Goal: Task Accomplishment & Management: Complete application form

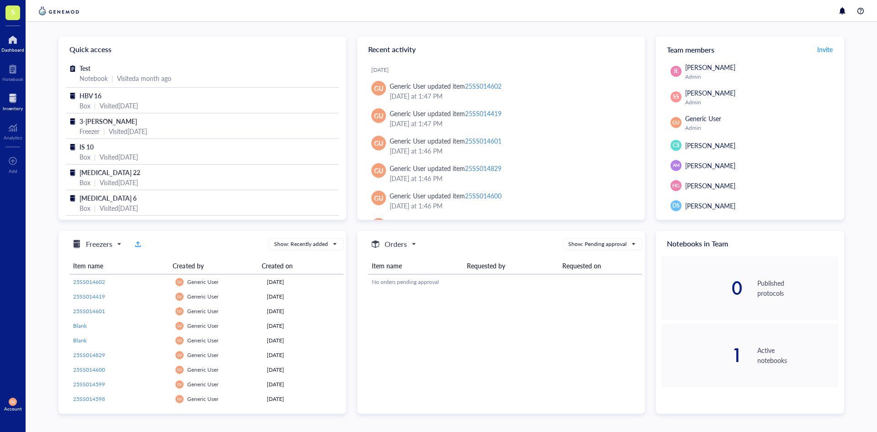
click at [8, 93] on div at bounding box center [13, 98] width 20 height 15
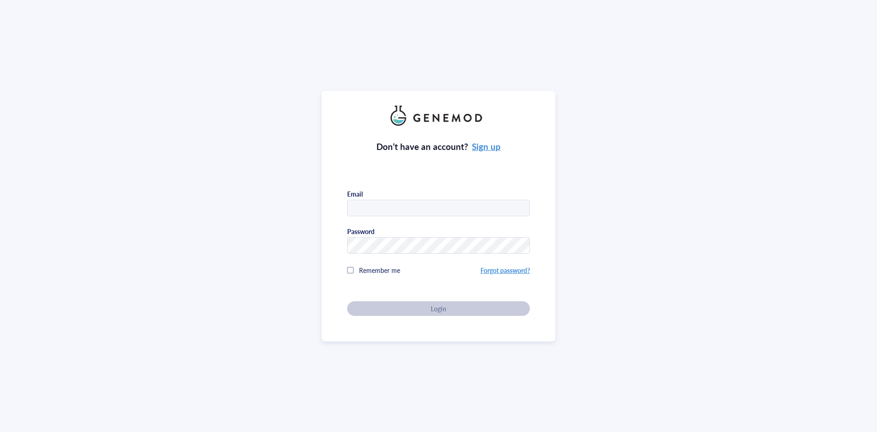
type input "[EMAIL_ADDRESS][DOMAIN_NAME]"
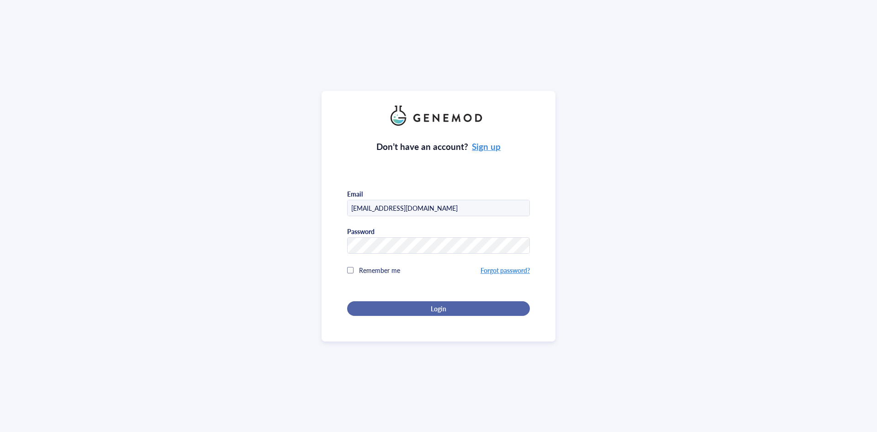
click at [416, 307] on div "Login" at bounding box center [438, 308] width 153 height 8
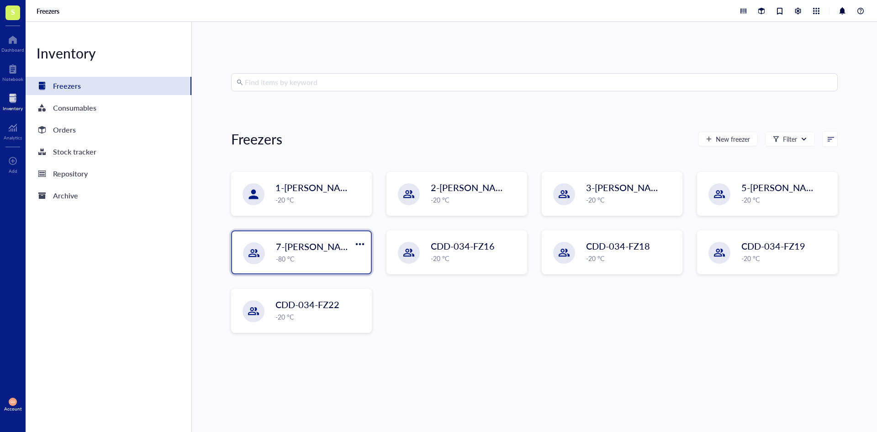
click at [318, 245] on span "7-[PERSON_NAME]" at bounding box center [317, 246] width 82 height 13
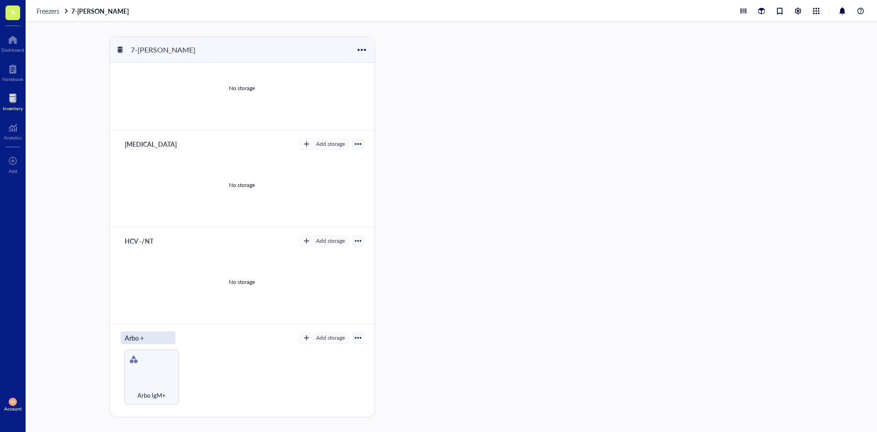
scroll to position [46, 0]
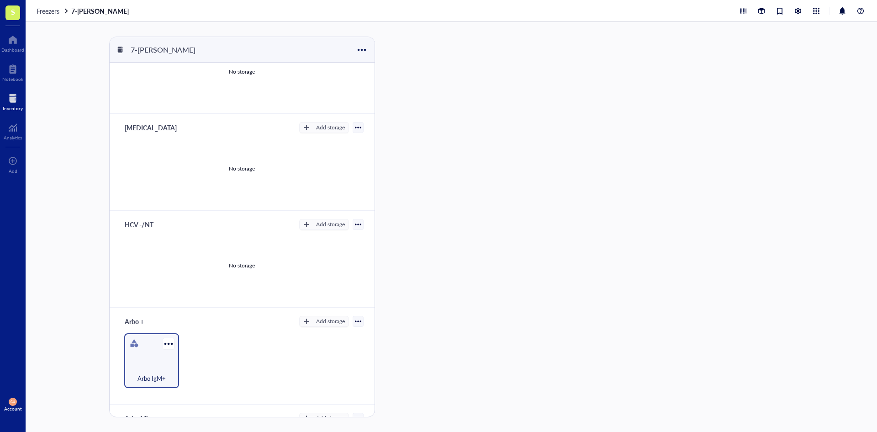
click at [160, 343] on div "Arbo IgM+" at bounding box center [151, 360] width 55 height 55
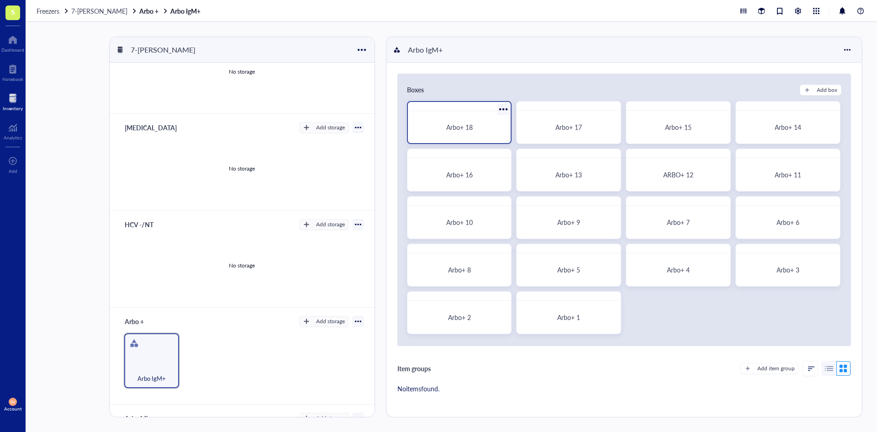
click at [440, 120] on div "Arbo+ 18" at bounding box center [460, 127] width 96 height 25
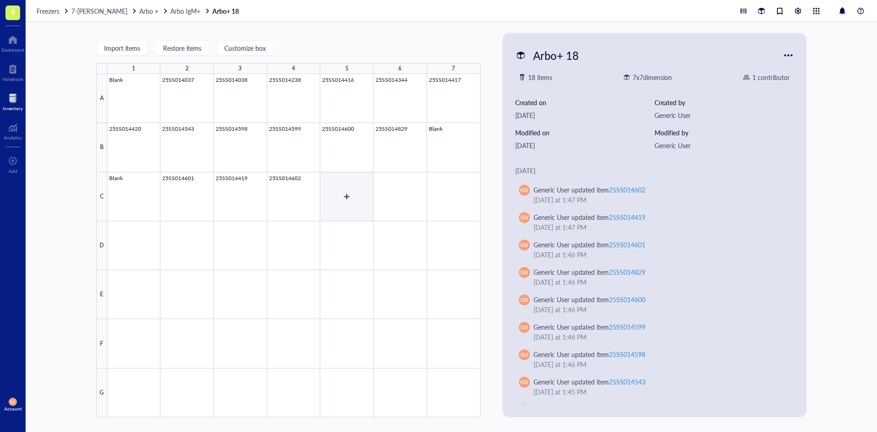
click at [340, 186] on div at bounding box center [293, 245] width 373 height 343
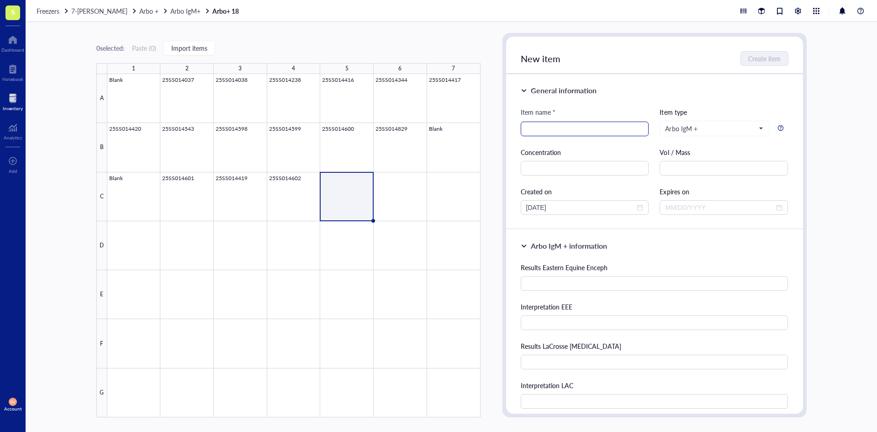
click at [549, 133] on input "search" at bounding box center [584, 129] width 117 height 14
paste input "25SS015010"
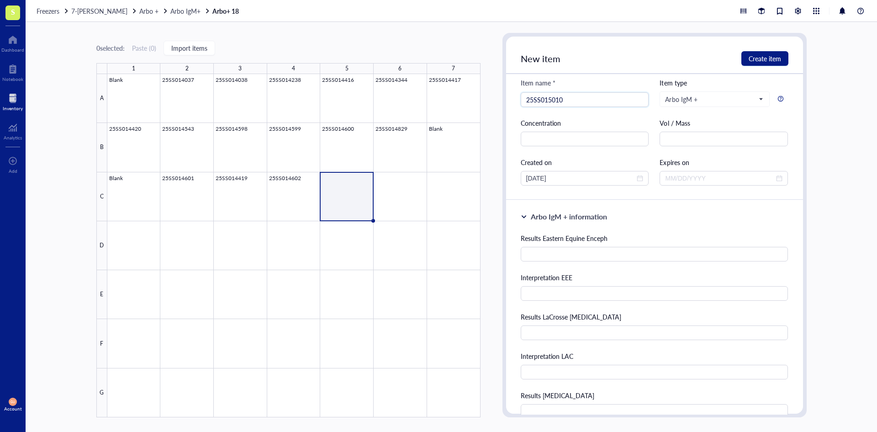
scroll to position [46, 0]
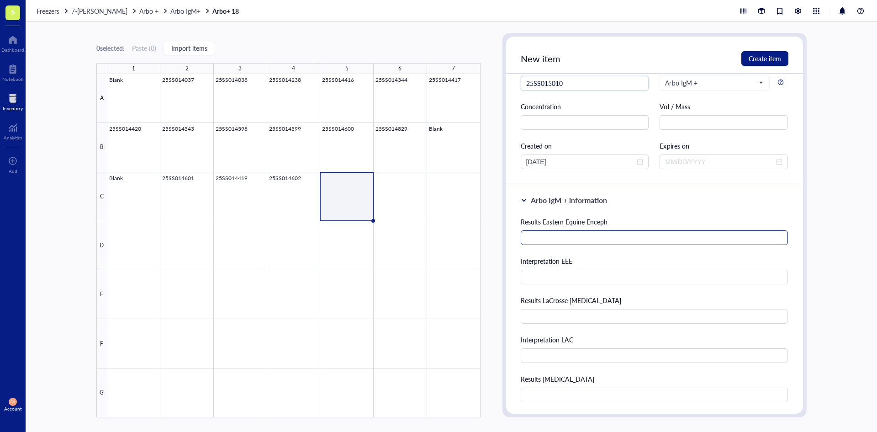
type input "25SS015010"
click at [628, 233] on input "text" at bounding box center [655, 237] width 268 height 15
type input "105"
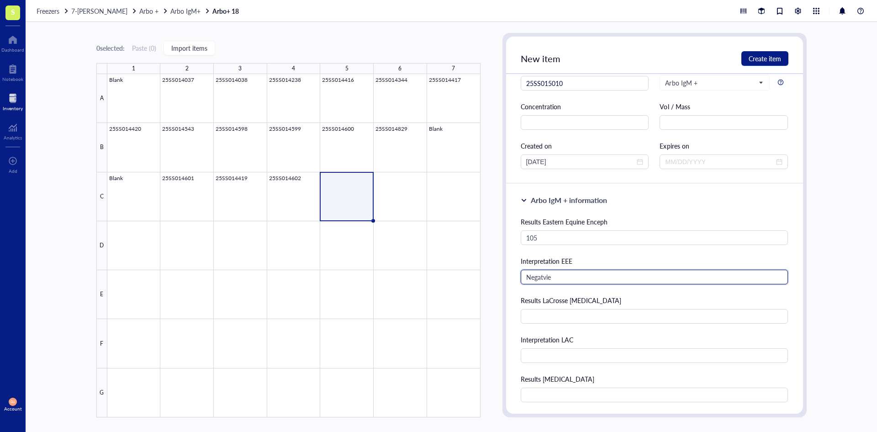
click at [619, 274] on input "Negatvie" at bounding box center [655, 276] width 268 height 15
type input "Negative"
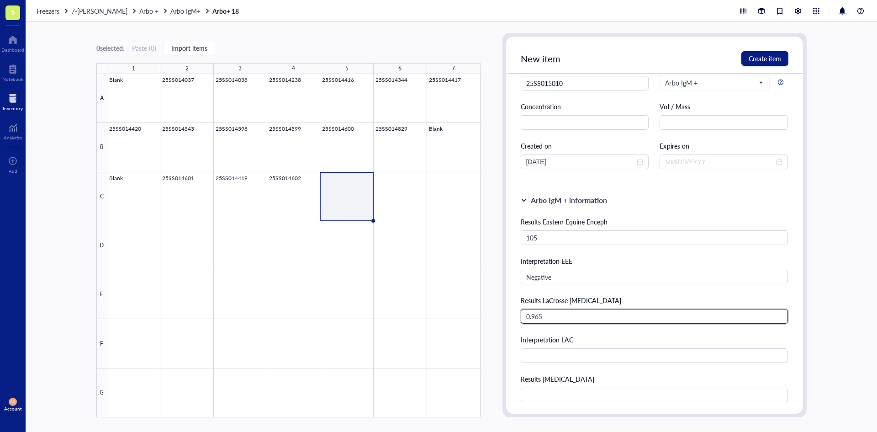
type input "0.965"
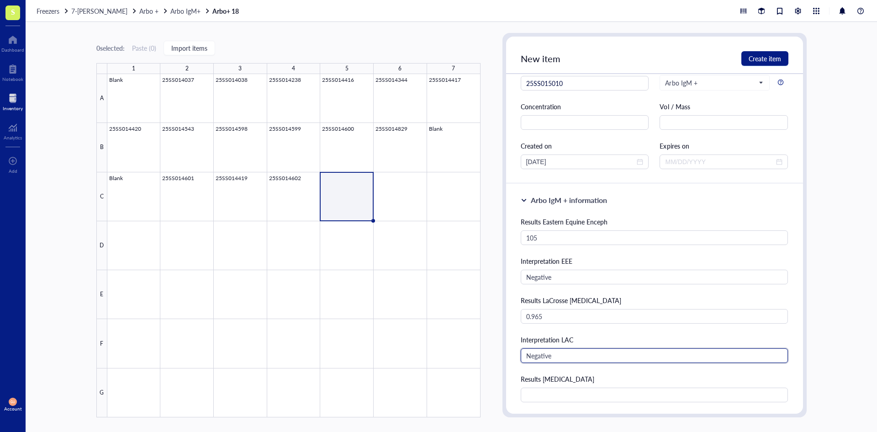
type input "Negative"
type input "10,214"
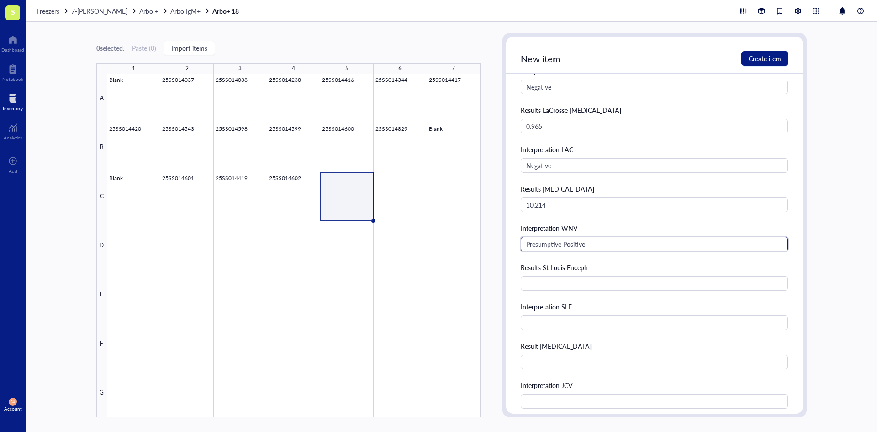
type input "Presumptive Positive"
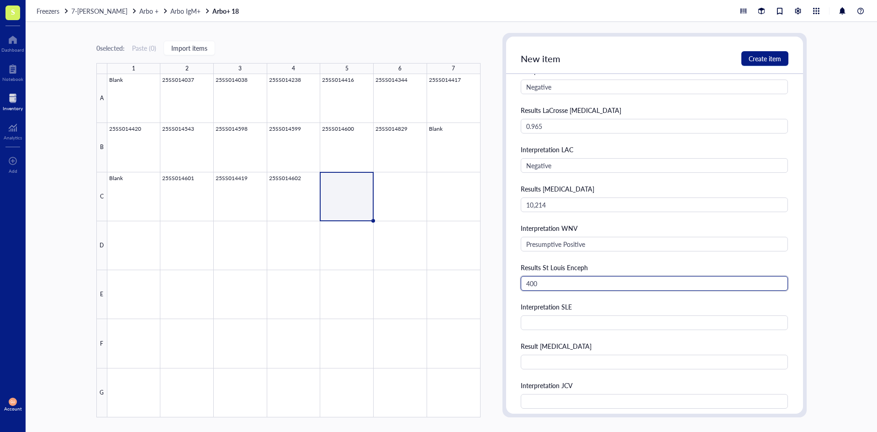
type input "400"
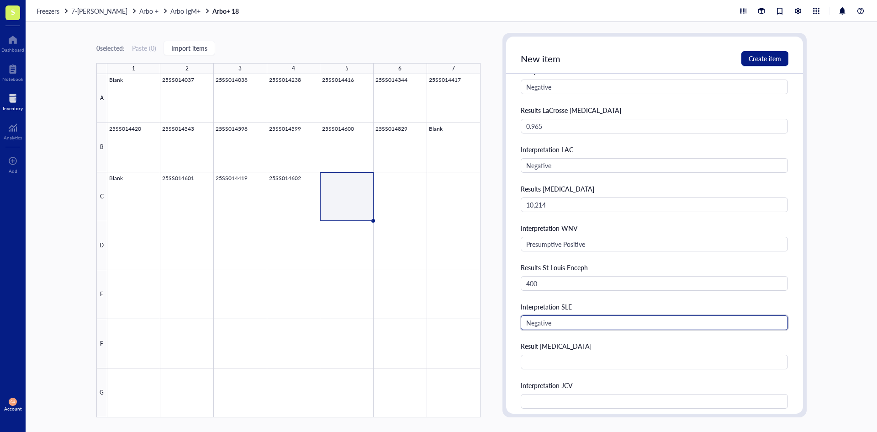
type input "Negative"
type input "1.9"
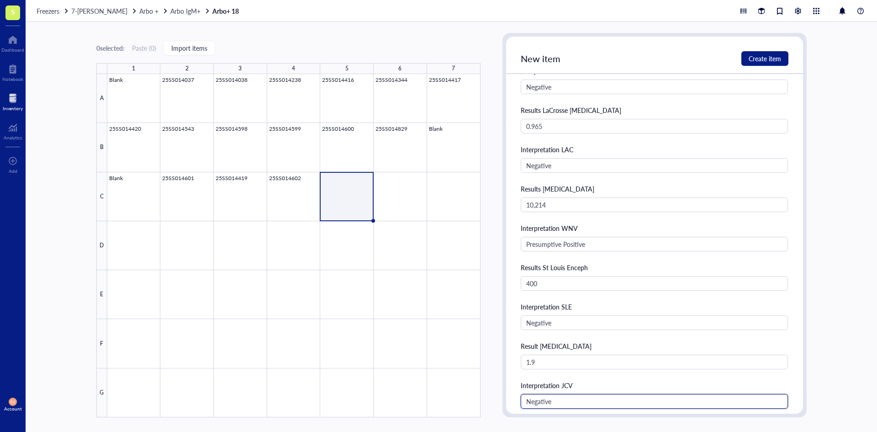
type input "Negative"
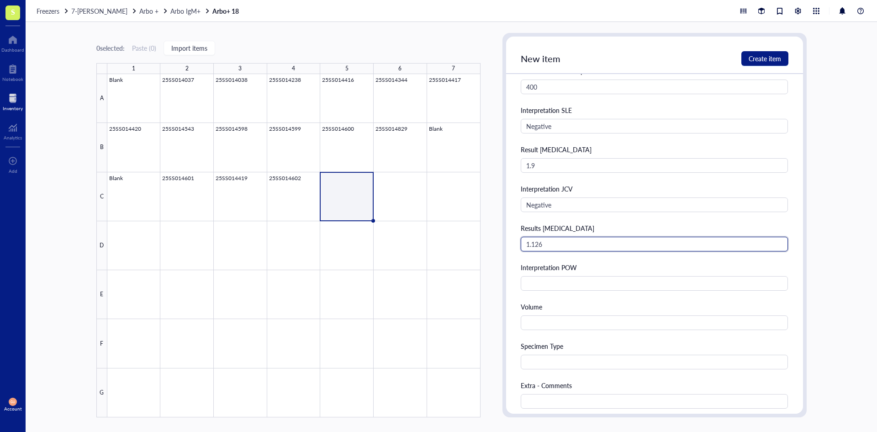
type input "1.126"
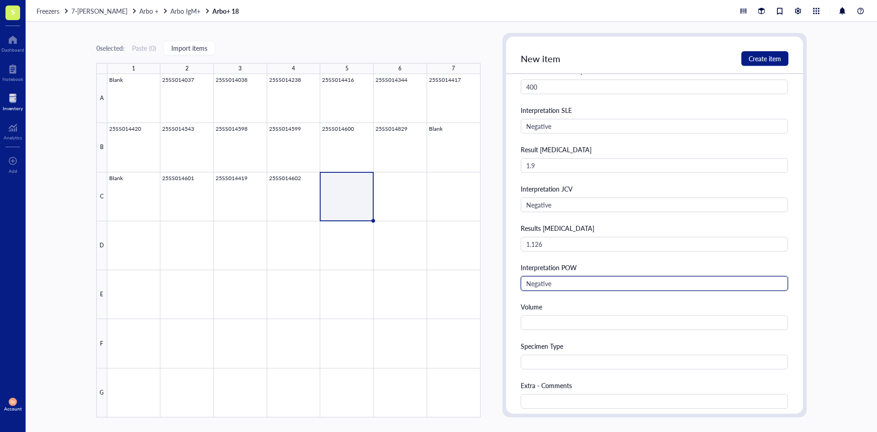
type input "Negative"
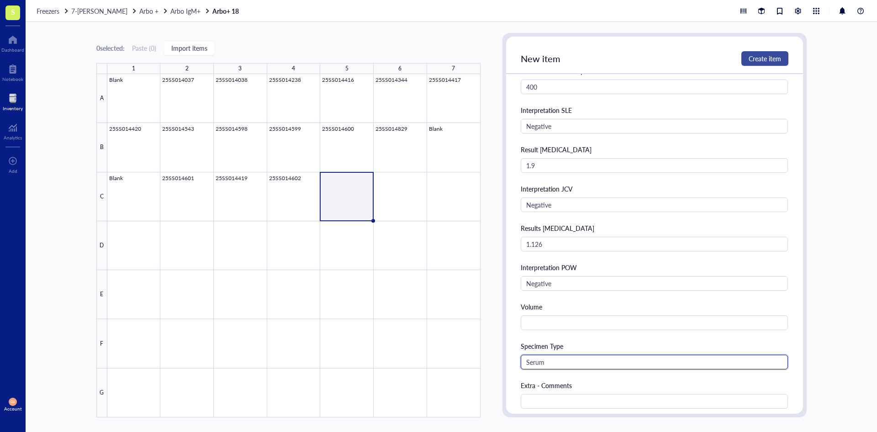
type input "Serum"
click at [760, 55] on span "Create item" at bounding box center [765, 58] width 32 height 7
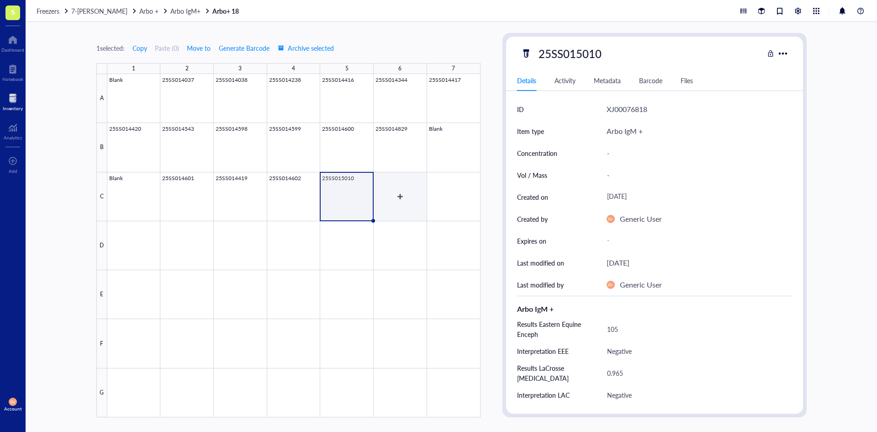
click at [395, 196] on div at bounding box center [293, 245] width 373 height 343
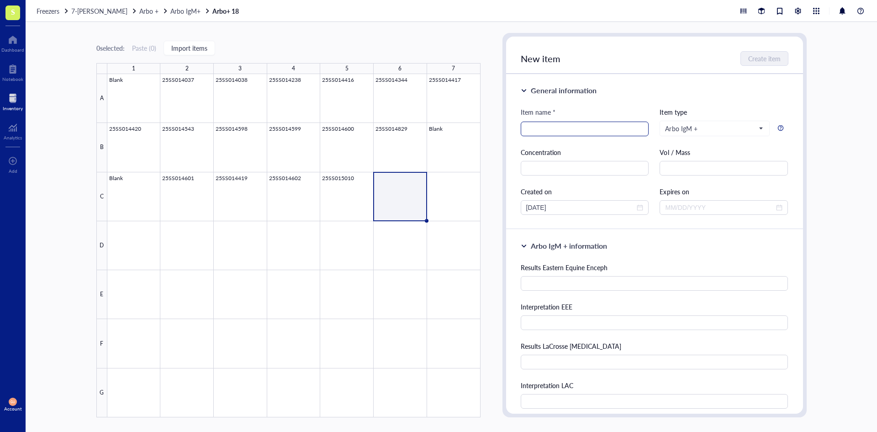
click at [599, 124] on input "search" at bounding box center [584, 129] width 117 height 14
paste input "25SS015011"
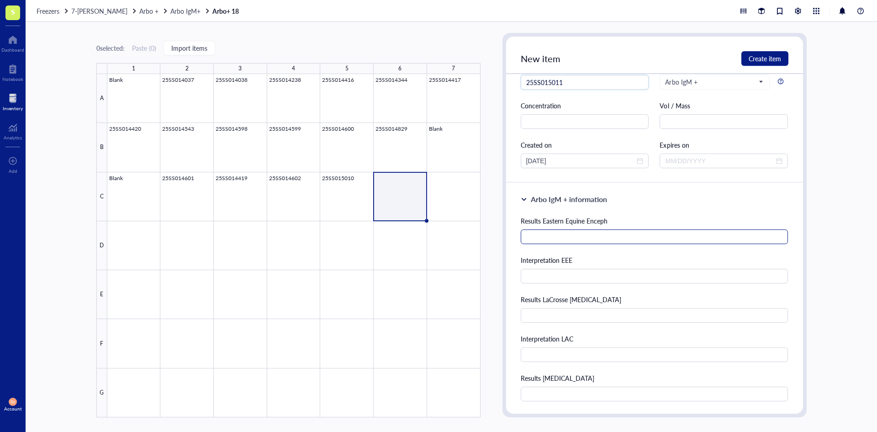
scroll to position [91, 0]
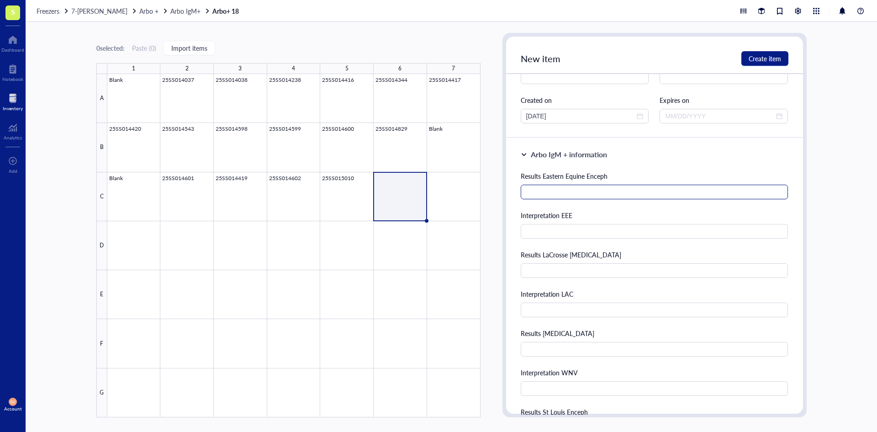
type input "25SS015011"
click at [612, 190] on input "text" at bounding box center [655, 192] width 268 height 15
type input "32"
type input "Negative"
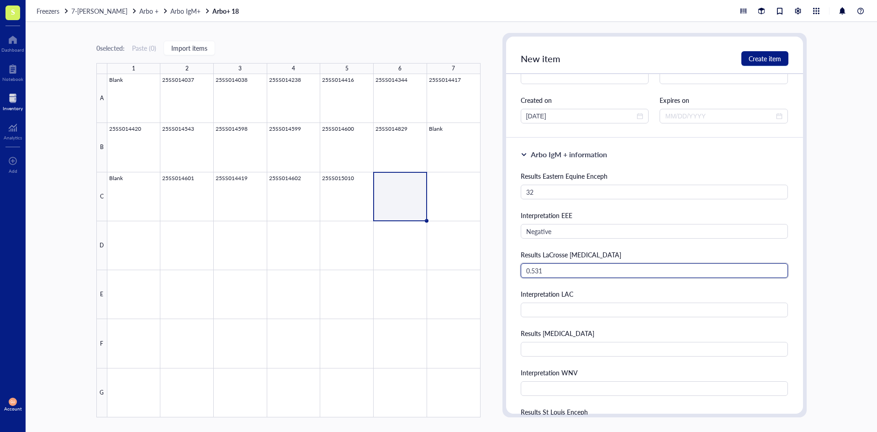
type input "0.531"
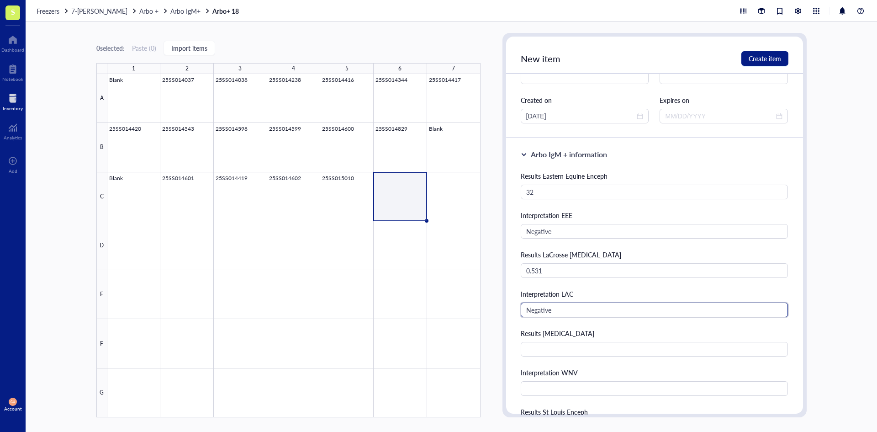
type input "Negative"
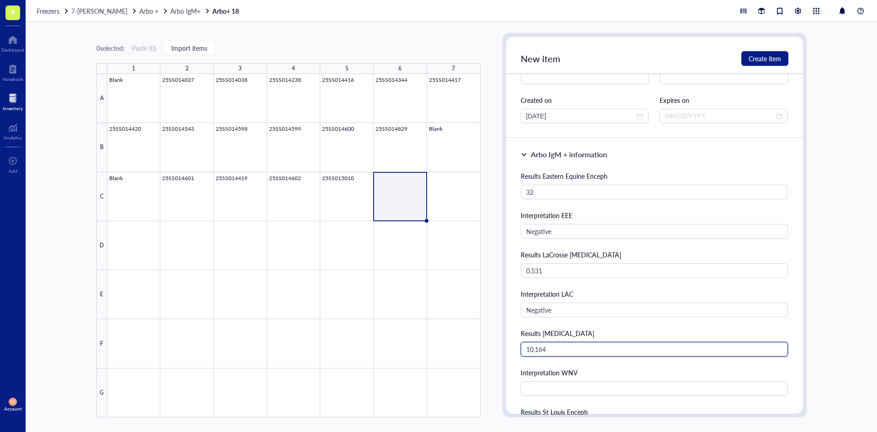
type input "10,164"
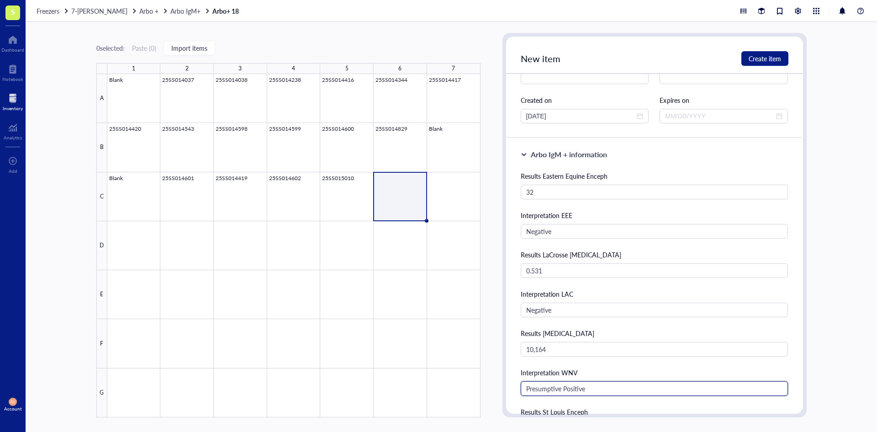
type input "Presumptive Positive"
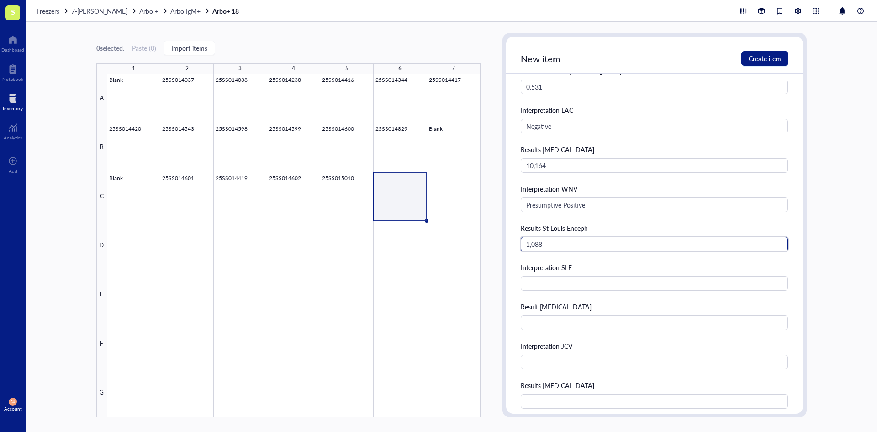
type input "1,088"
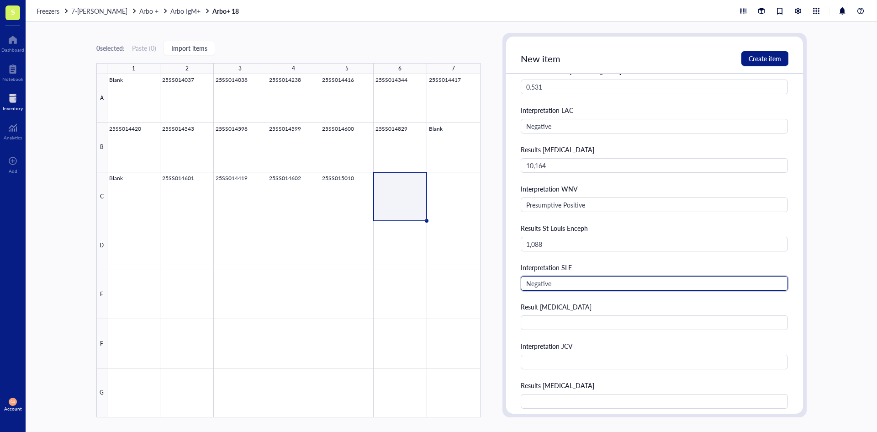
type input "Negative"
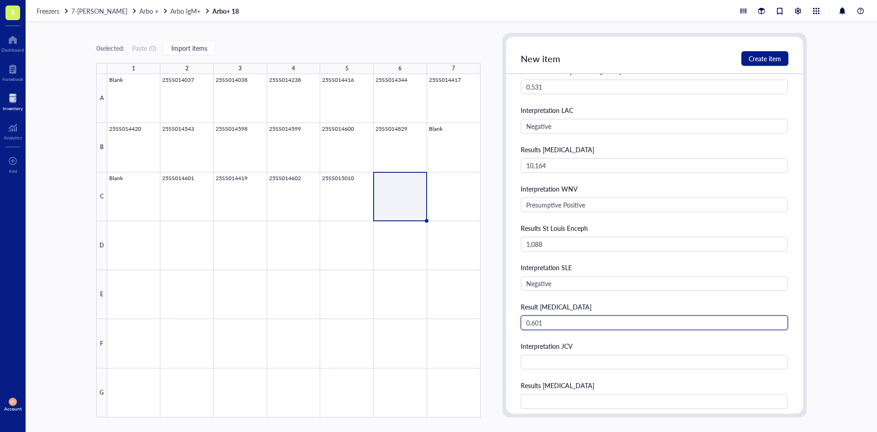
type input "0.601"
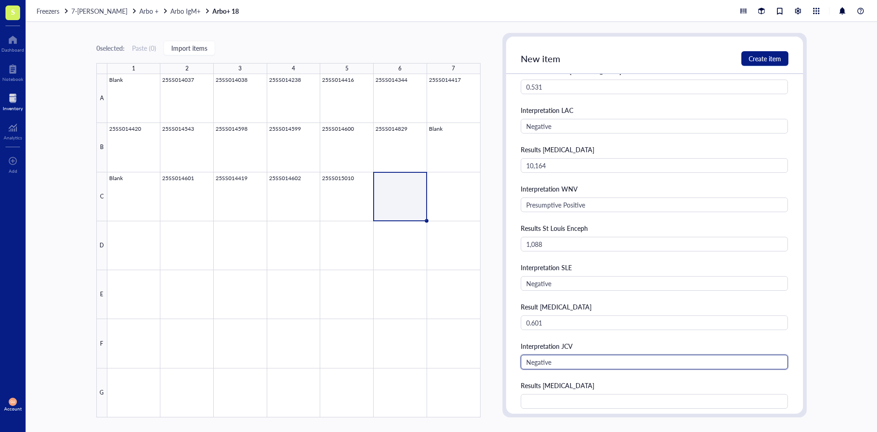
type input "Negative"
type input "0.76"
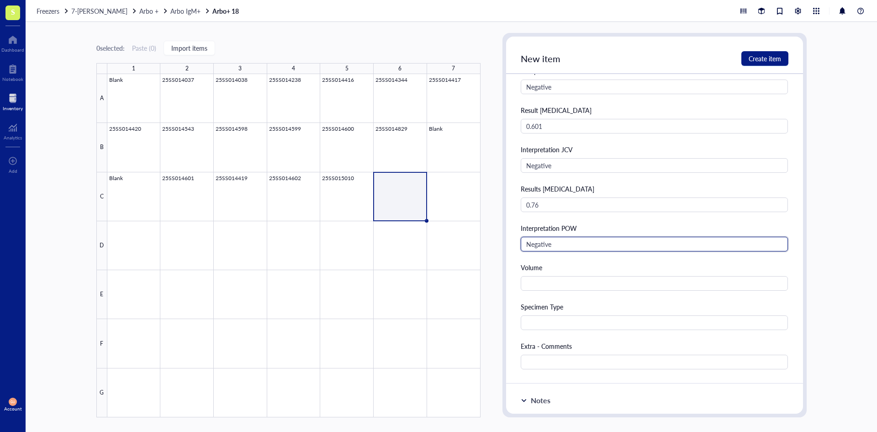
type input "Negative"
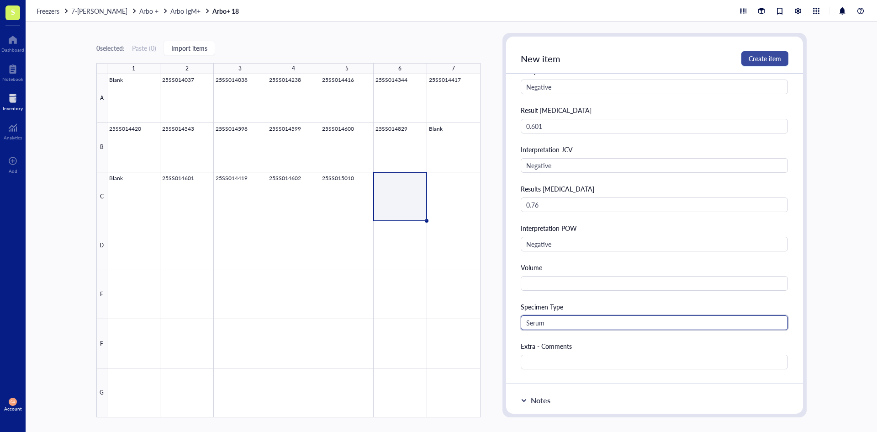
type input "Serum"
click at [754, 62] on span "Create item" at bounding box center [765, 58] width 32 height 7
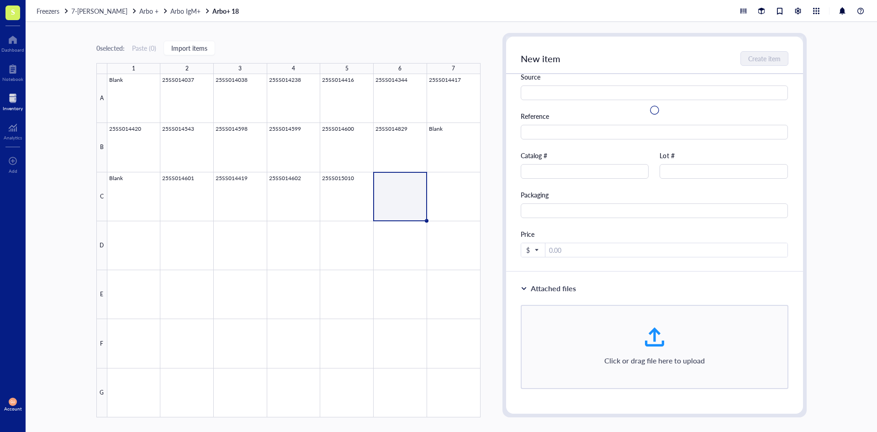
scroll to position [0, 0]
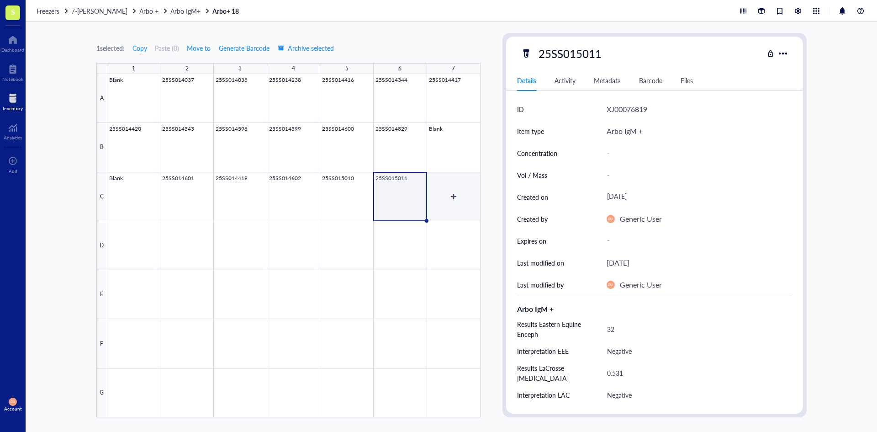
click at [449, 195] on div at bounding box center [293, 245] width 373 height 343
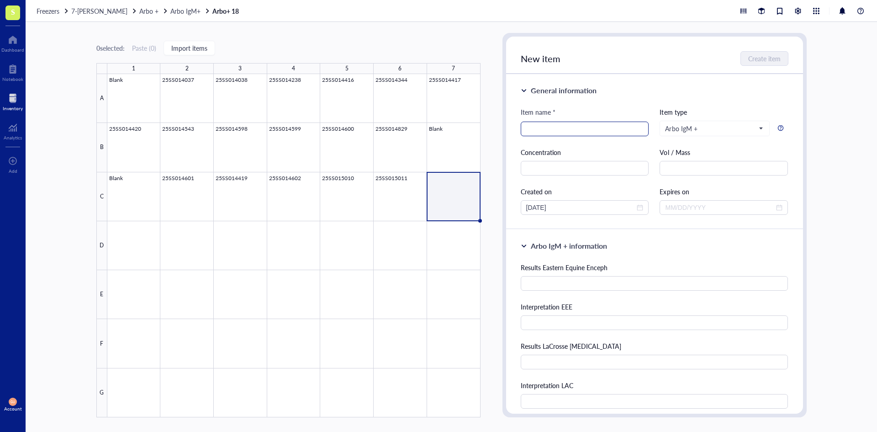
click at [618, 131] on input "search" at bounding box center [584, 129] width 117 height 14
paste input "25SS015012"
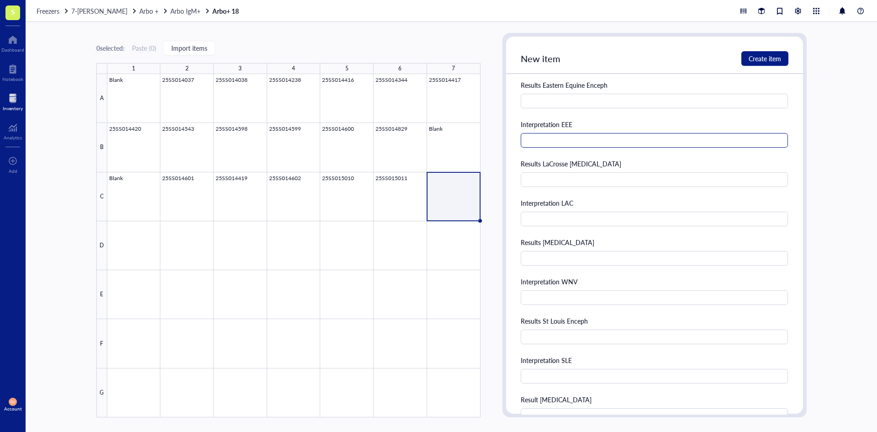
scroll to position [183, 0]
type input "25SS015012"
click at [612, 99] on input "text" at bounding box center [655, 100] width 268 height 15
type input "24"
type input "Negative"
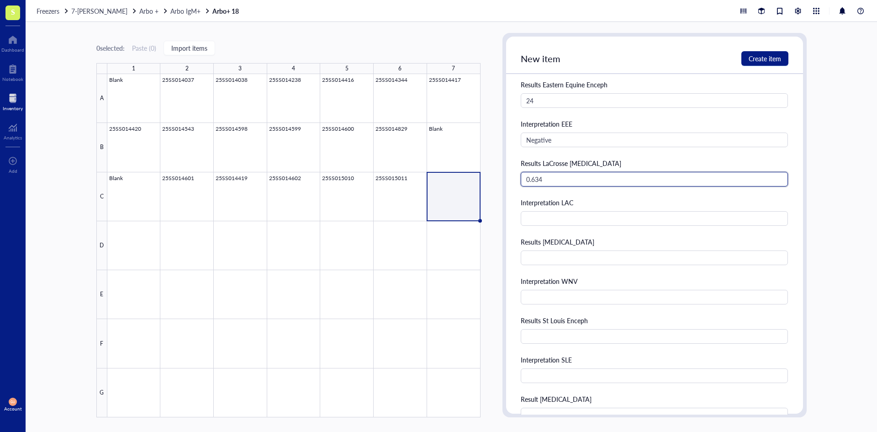
type input "0.634"
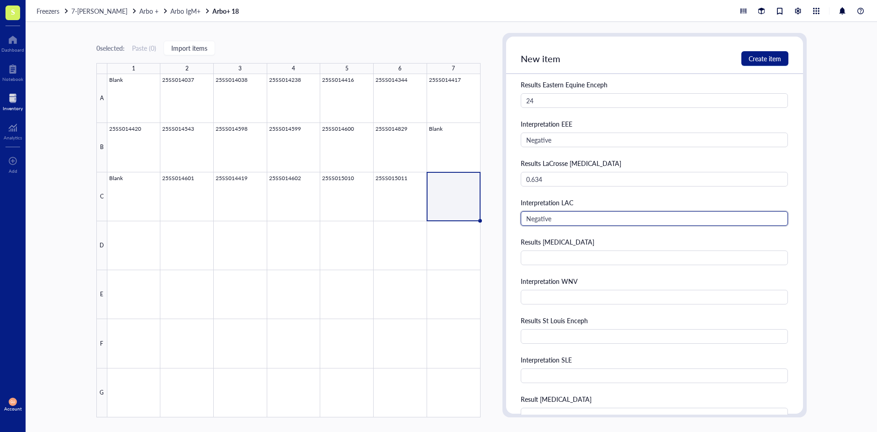
type input "Negative"
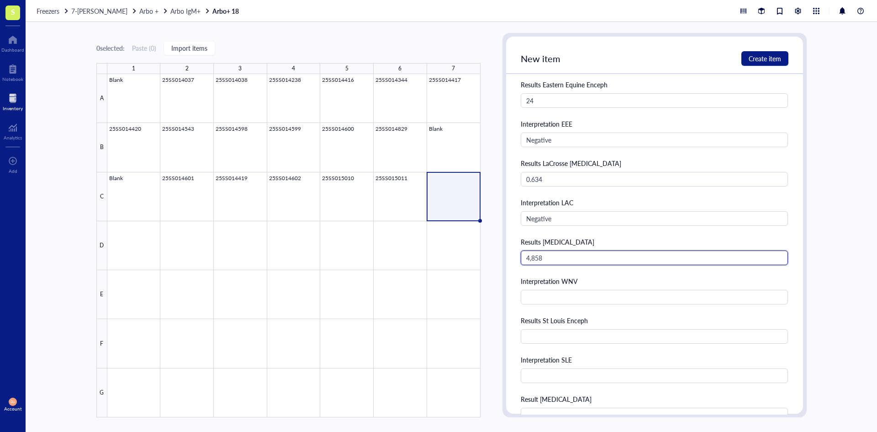
type input "4,858"
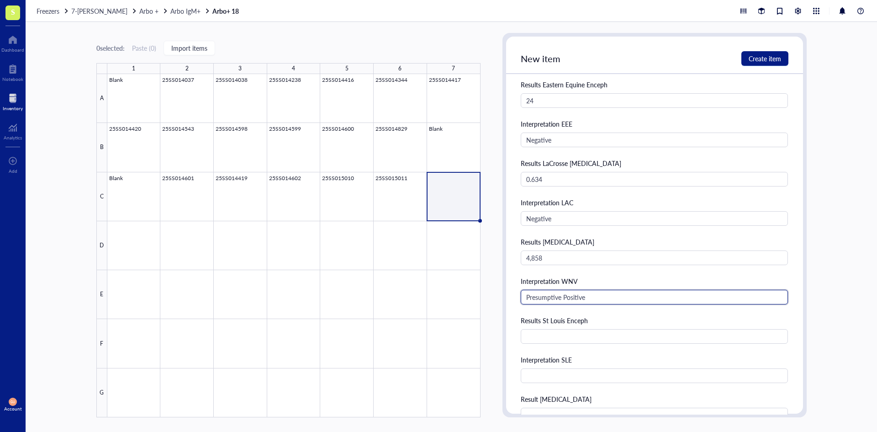
type input "Presumptive Positive"
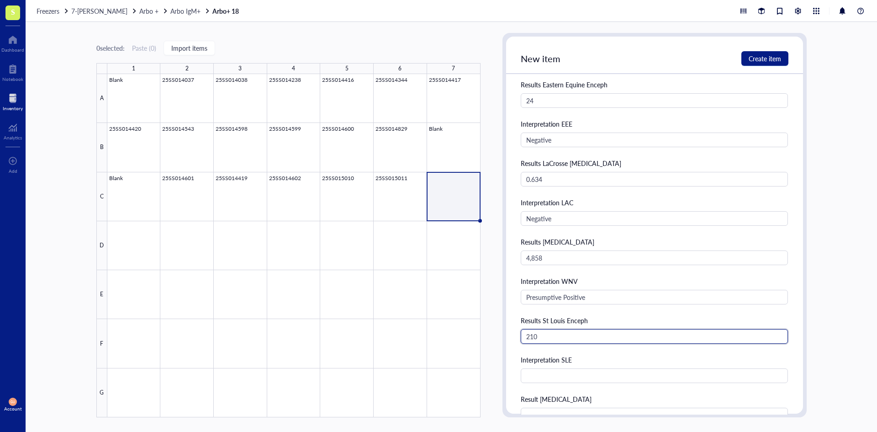
type input "210"
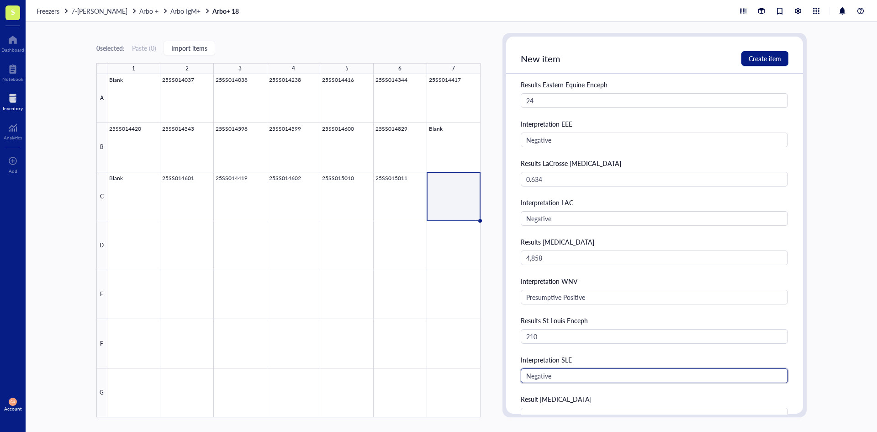
type input "Negative"
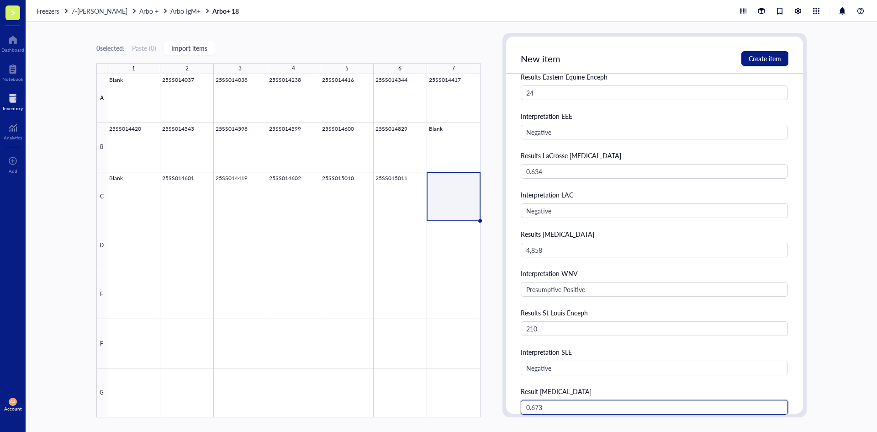
type input "0.673"
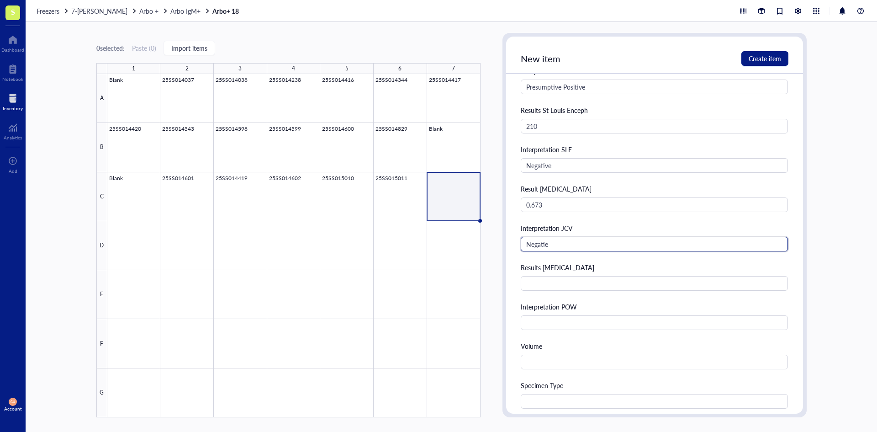
click at [636, 243] on input "Negatie" at bounding box center [655, 244] width 268 height 15
type input "Negative"
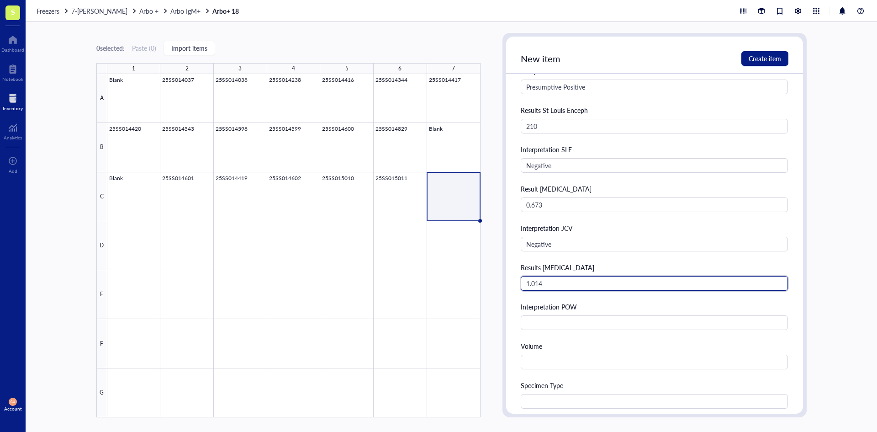
type input "1.014"
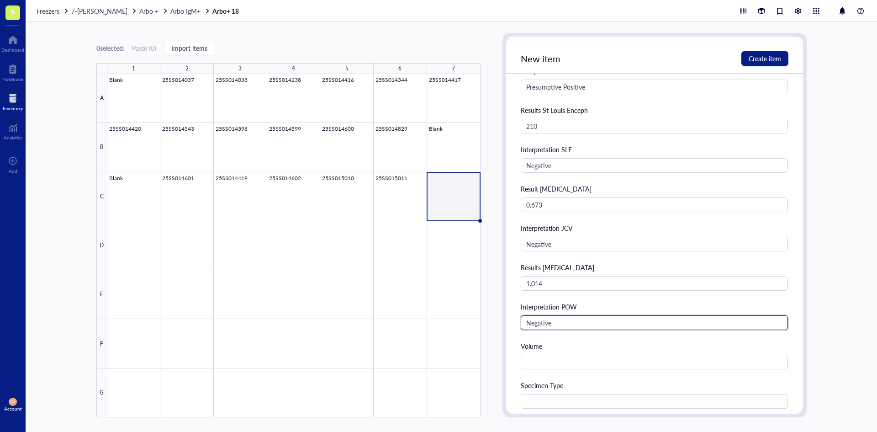
type input "Negative"
type input "CSF"
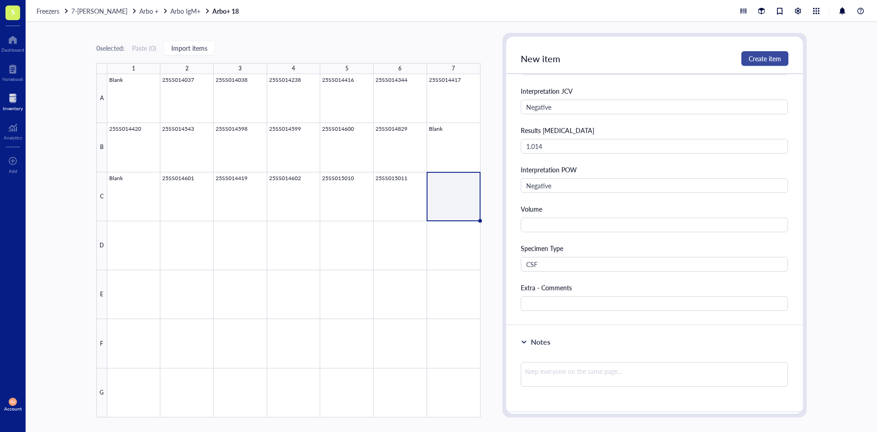
click at [772, 58] on span "Create item" at bounding box center [765, 58] width 32 height 7
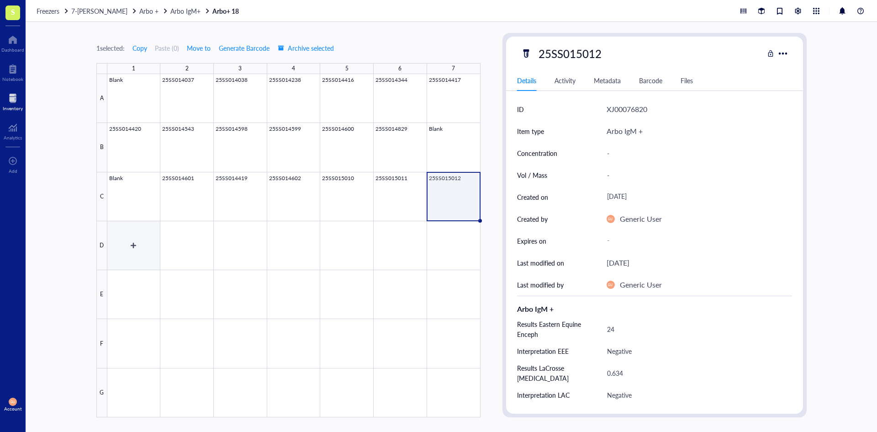
click at [126, 242] on div at bounding box center [293, 245] width 373 height 343
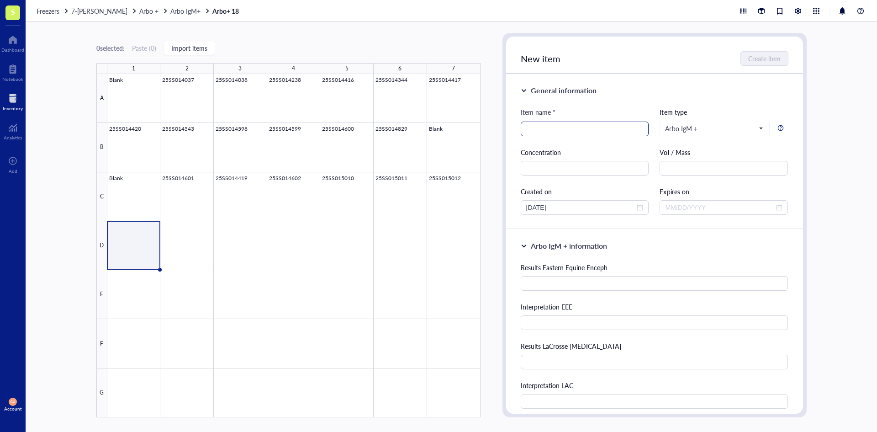
click at [610, 132] on input "search" at bounding box center [584, 129] width 117 height 14
paste input "25SS015013"
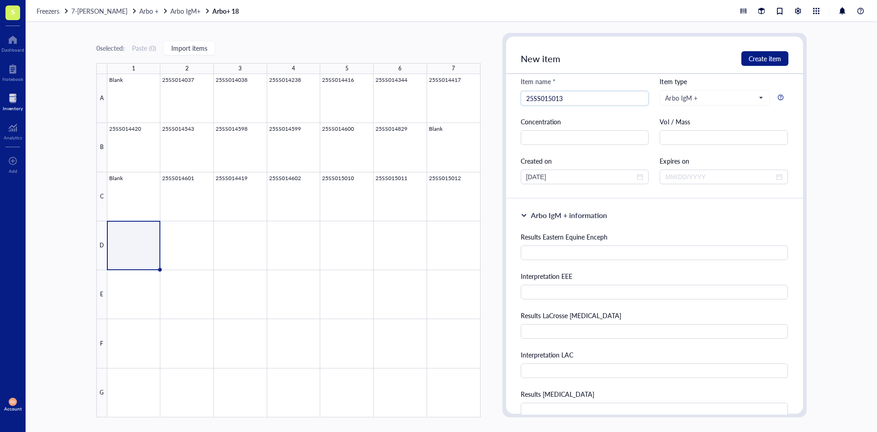
scroll to position [91, 0]
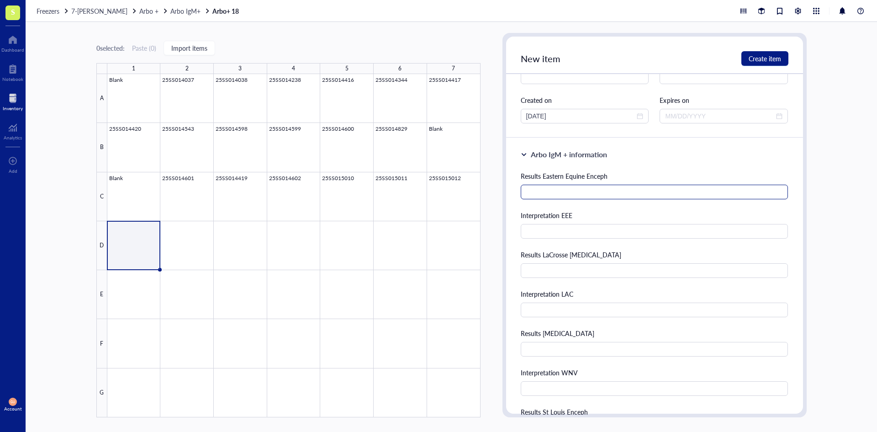
type input "25SS015013"
click at [609, 190] on input "text" at bounding box center [655, 192] width 268 height 15
type input "30"
type input "Negative"
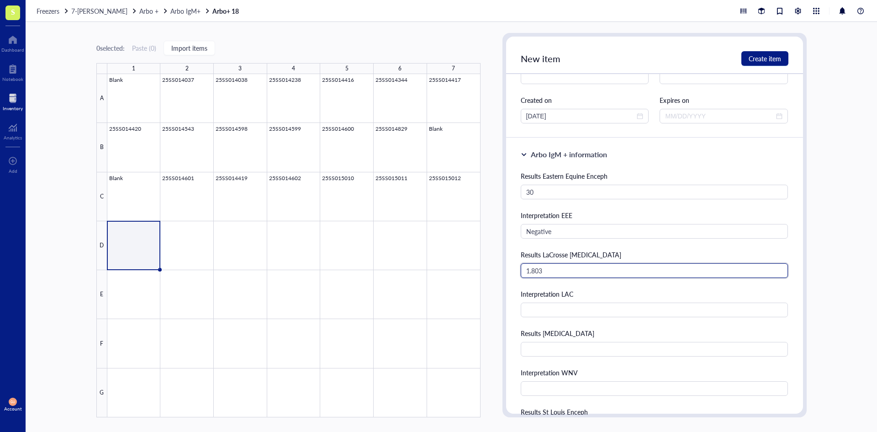
type input "1.803"
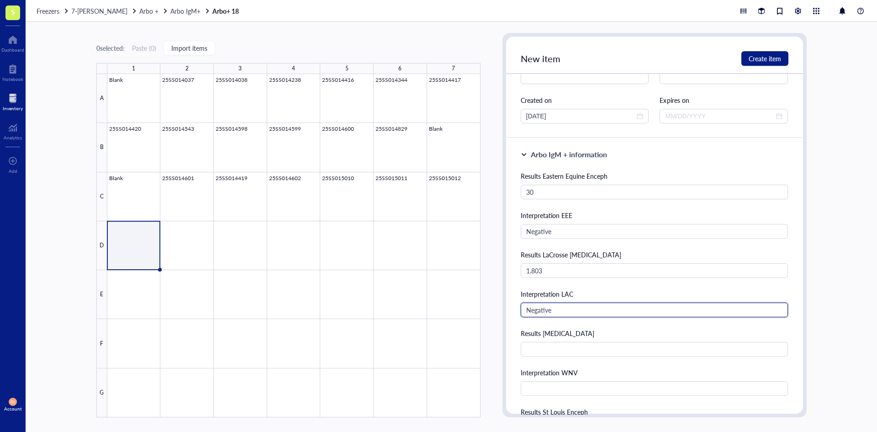
type input "Negative"
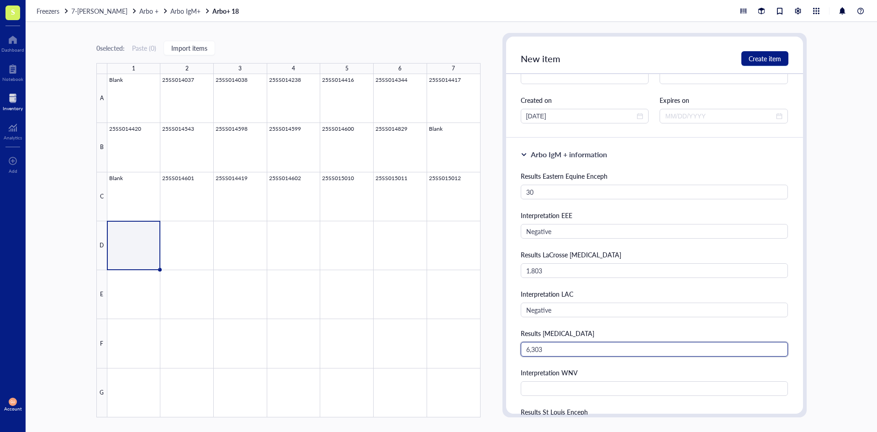
type input "6,303"
type input "p"
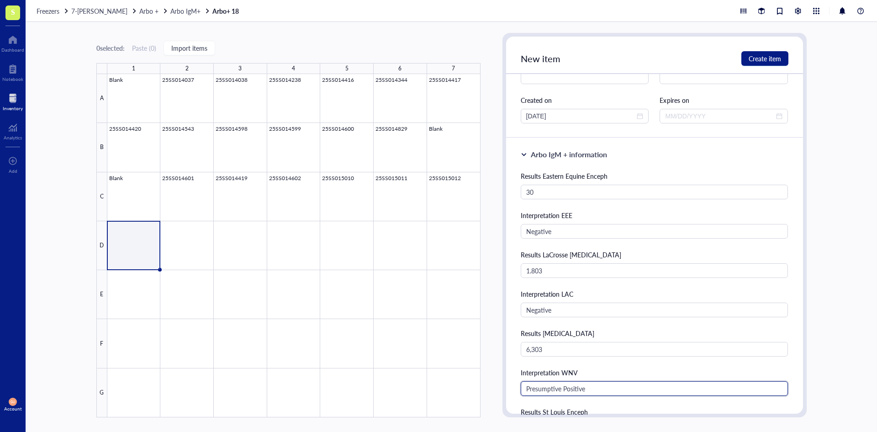
type input "Presumptive Positive"
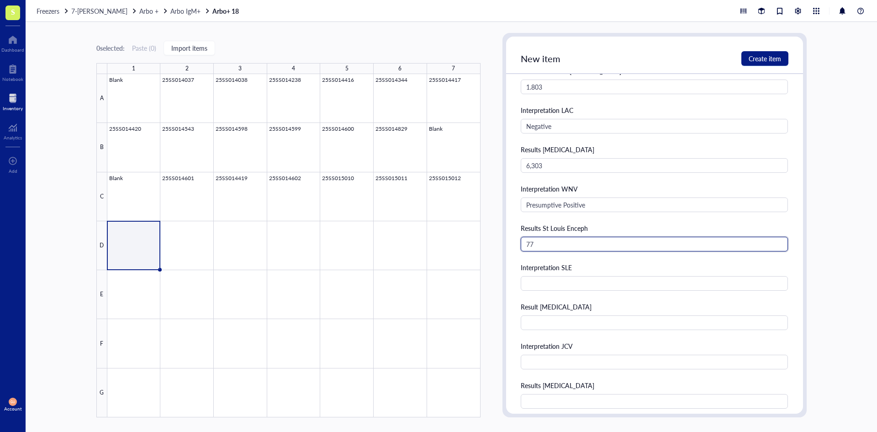
type input "77"
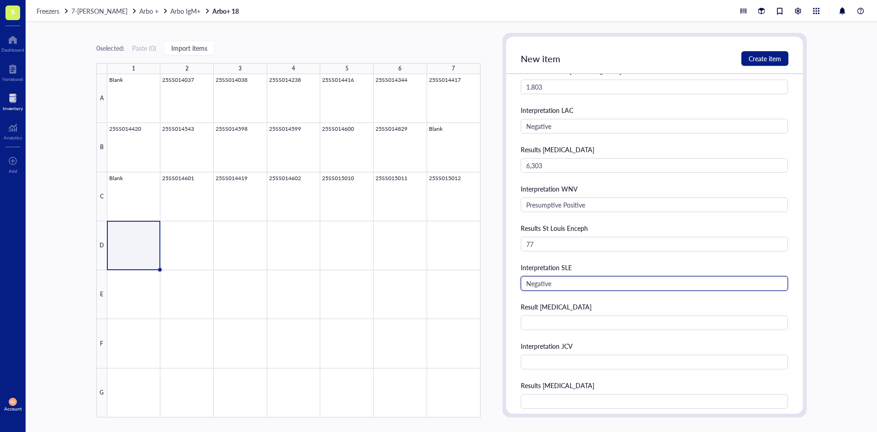
type input "Negative"
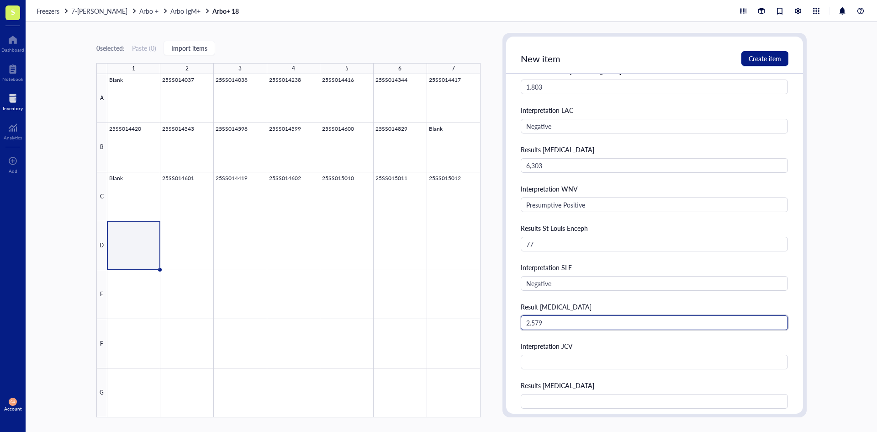
type input "2.579"
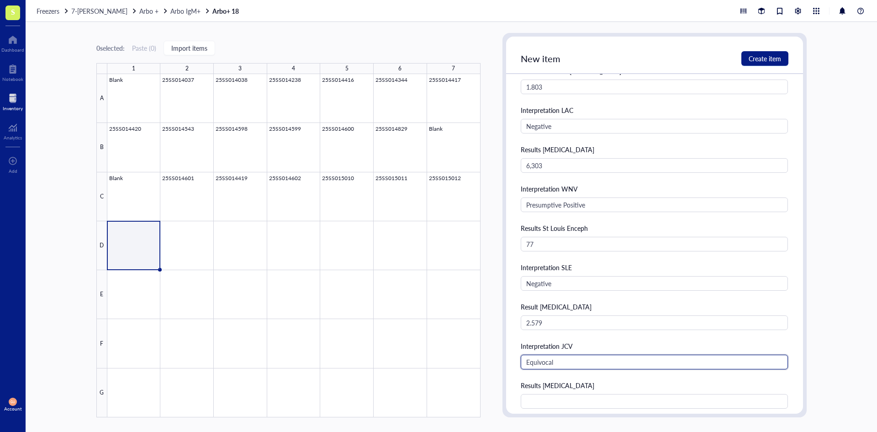
type input "Equivocal"
type input "0.6479"
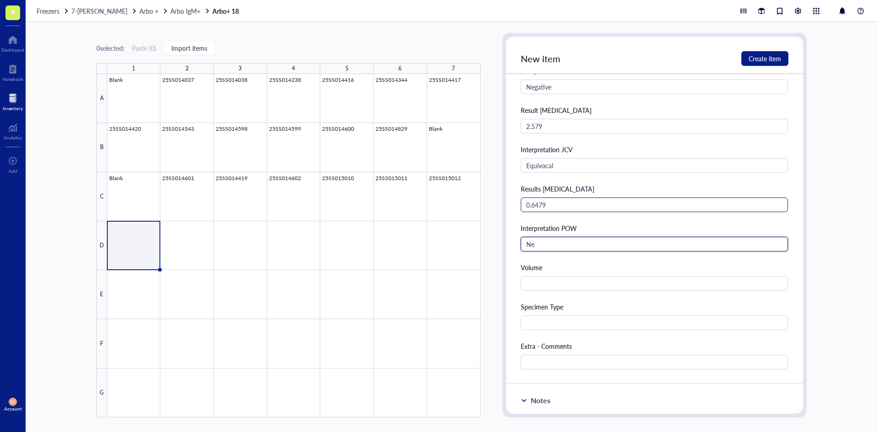
type input "Ne"
click at [558, 207] on input "0.6479" at bounding box center [655, 204] width 268 height 15
type input "0.679"
type input "Negative"
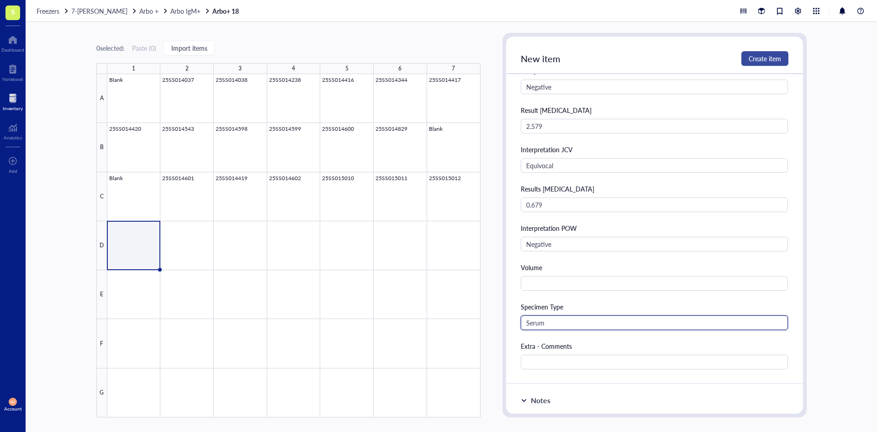
type input "Serum"
click at [779, 56] on span "Create item" at bounding box center [765, 58] width 32 height 7
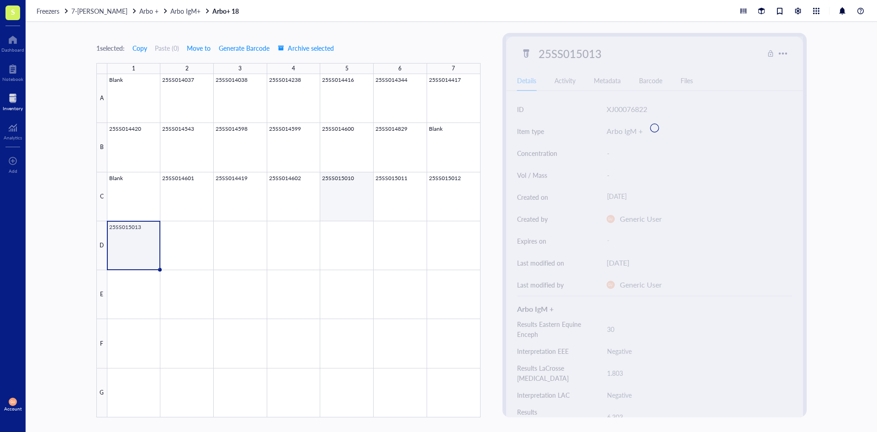
click at [346, 190] on div at bounding box center [293, 245] width 373 height 343
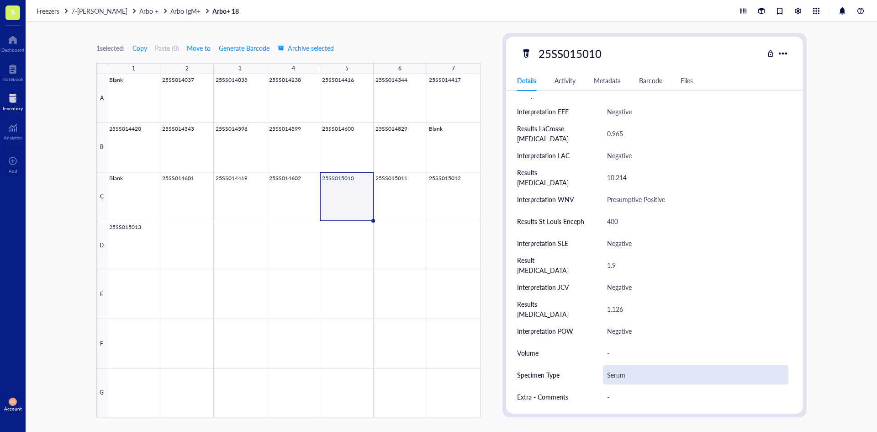
scroll to position [365, 0]
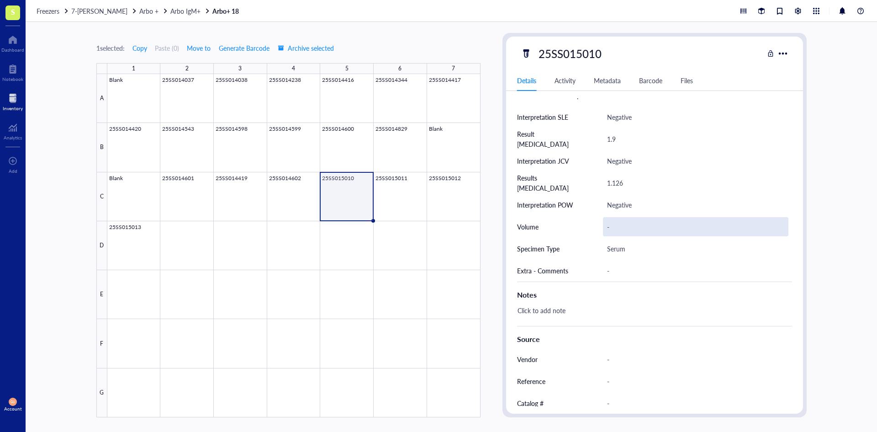
click at [627, 229] on div "-" at bounding box center [695, 226] width 185 height 19
type input "0 mL"
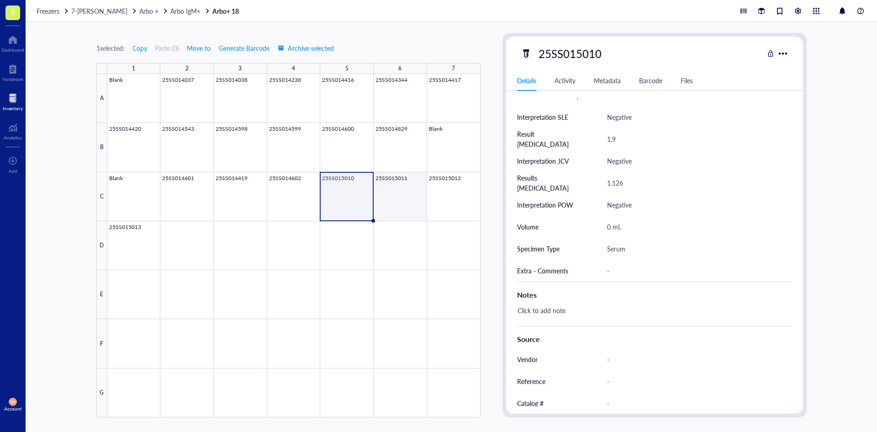
click at [408, 192] on div at bounding box center [293, 245] width 373 height 343
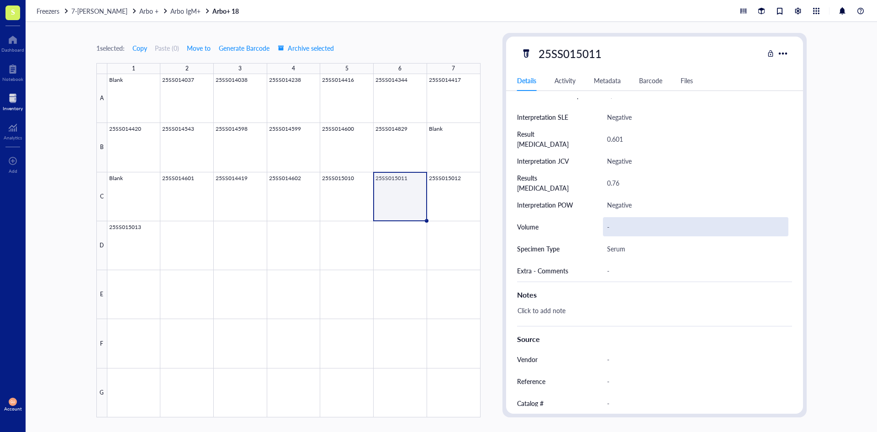
click at [624, 228] on div "-" at bounding box center [695, 226] width 185 height 19
type input "0 mL"
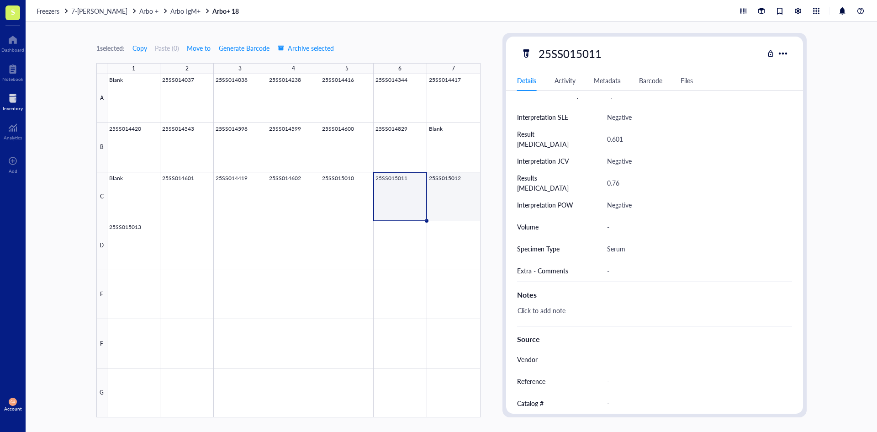
click at [463, 203] on div at bounding box center [293, 245] width 373 height 343
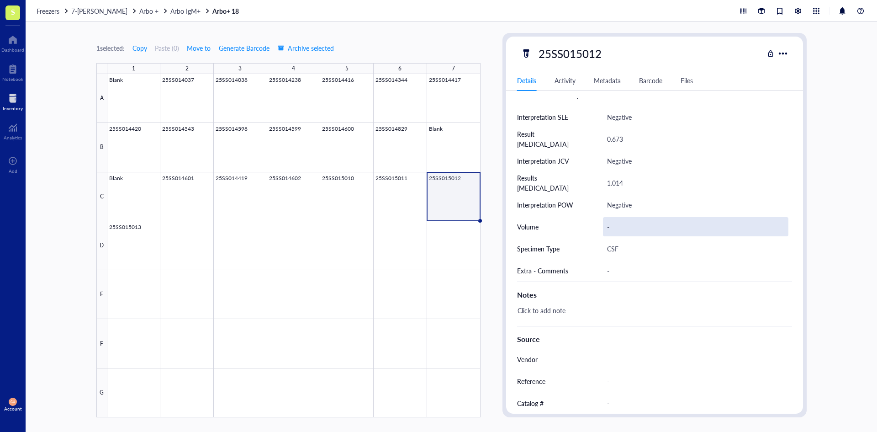
click at [623, 224] on div "-" at bounding box center [695, 226] width 185 height 19
type input "<0.5 mL"
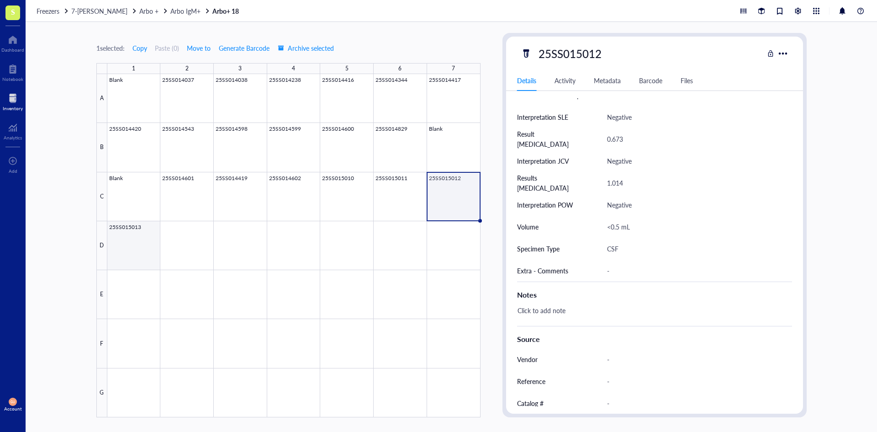
click at [135, 246] on div at bounding box center [293, 245] width 373 height 343
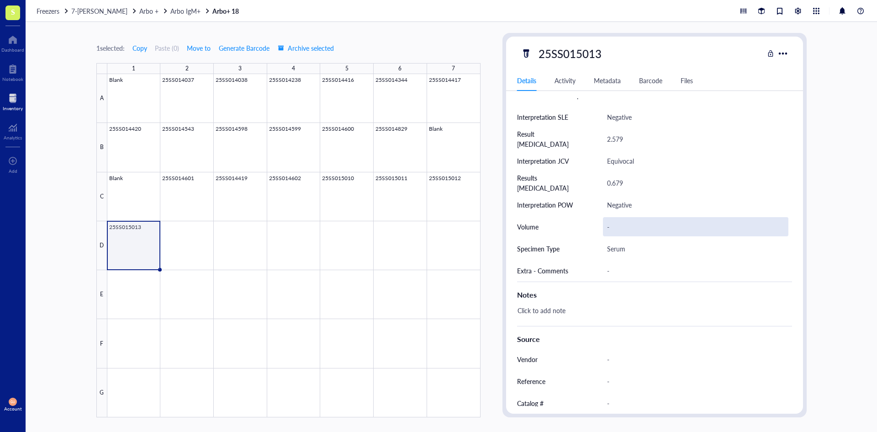
click at [624, 227] on div "-" at bounding box center [695, 226] width 185 height 19
type input "1 mL"
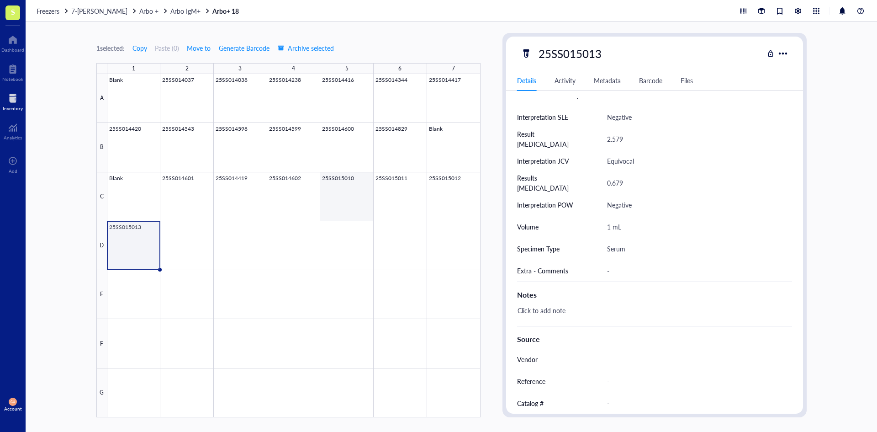
click at [360, 189] on div at bounding box center [293, 245] width 373 height 343
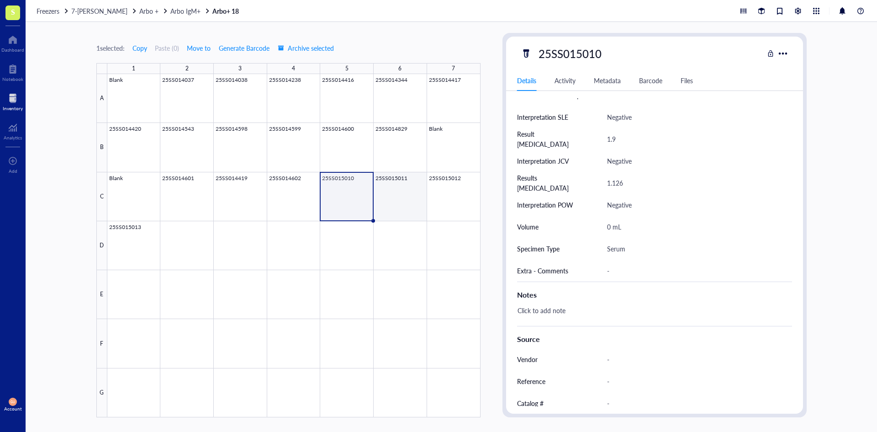
click at [405, 201] on div at bounding box center [293, 245] width 373 height 343
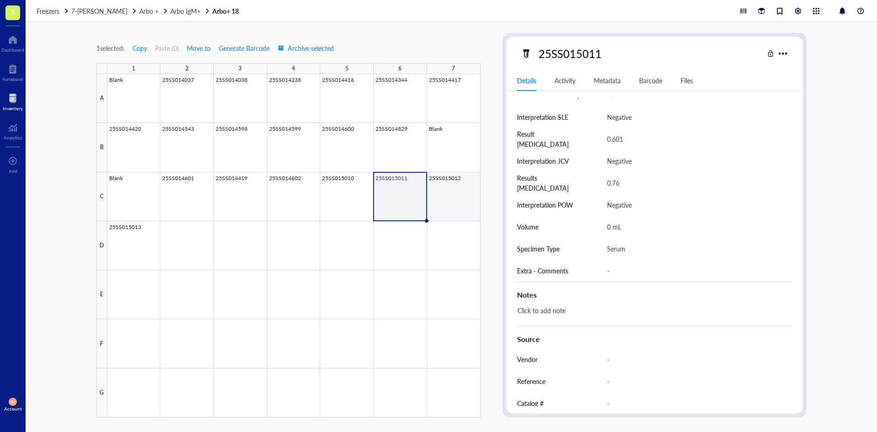
click at [449, 199] on div at bounding box center [293, 245] width 373 height 343
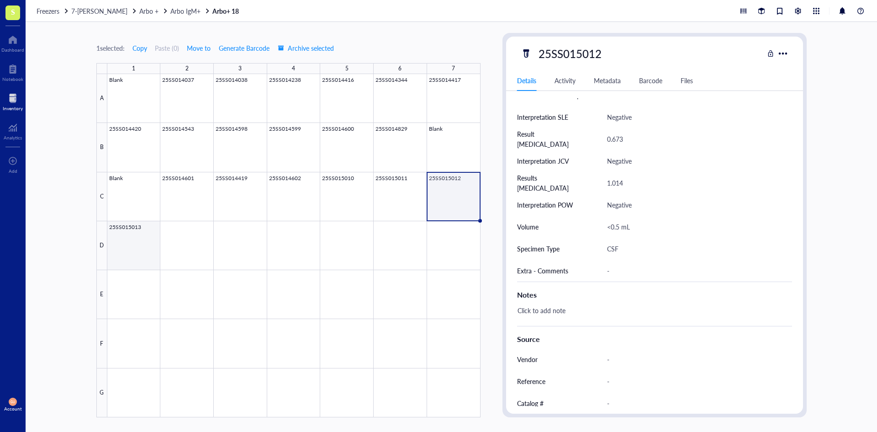
click at [144, 239] on div at bounding box center [293, 245] width 373 height 343
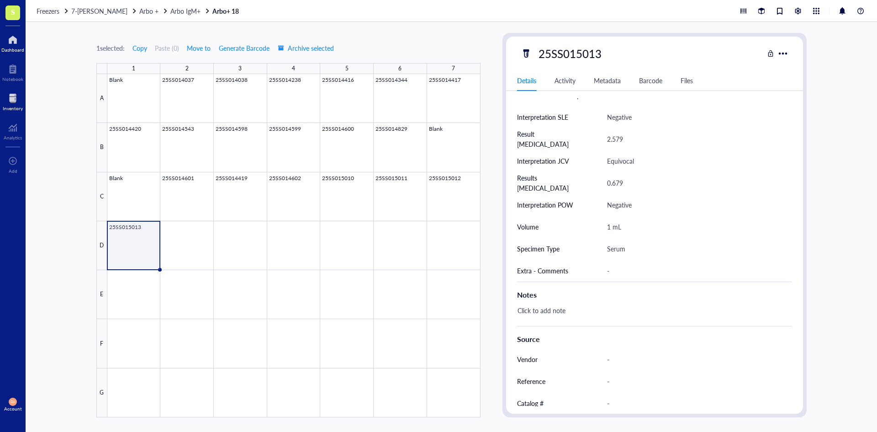
click at [16, 43] on div at bounding box center [12, 39] width 23 height 15
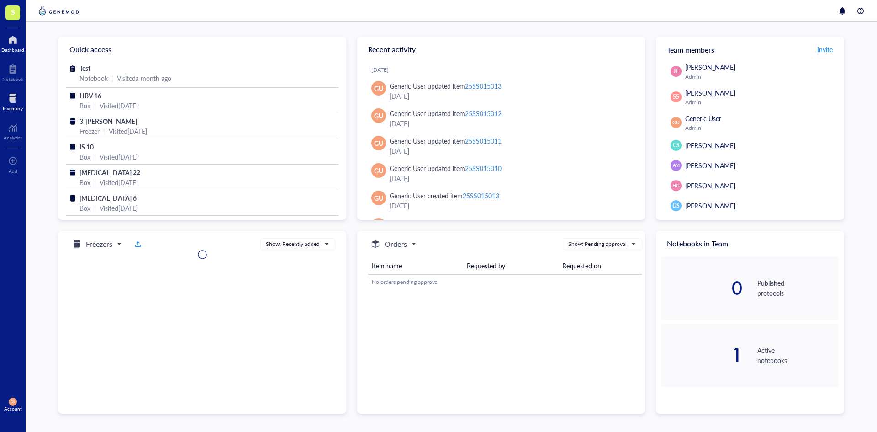
click at [17, 101] on div at bounding box center [13, 98] width 20 height 15
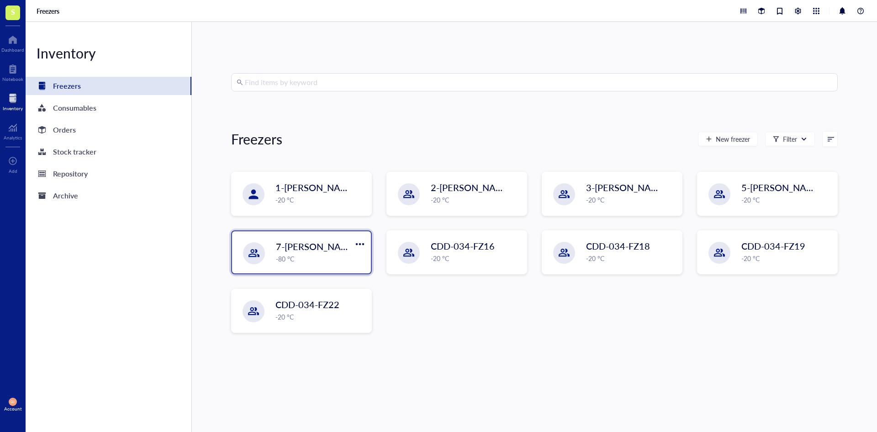
click at [316, 246] on span "7-[PERSON_NAME]" at bounding box center [317, 246] width 82 height 13
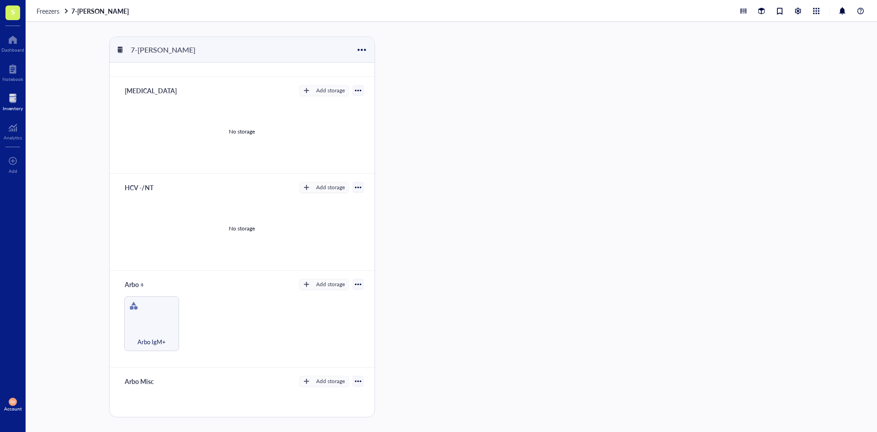
scroll to position [91, 0]
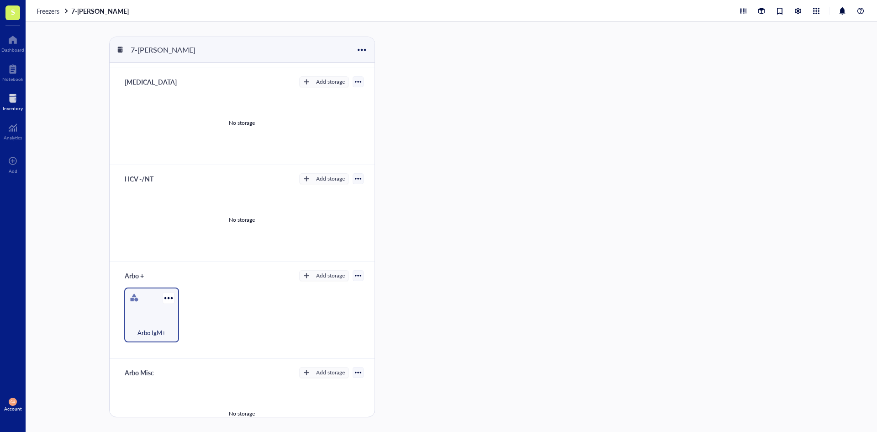
drag, startPoint x: 133, startPoint y: 308, endPoint x: 153, endPoint y: 301, distance: 21.8
click at [133, 308] on div "Arbo IgM+" at bounding box center [151, 314] width 55 height 55
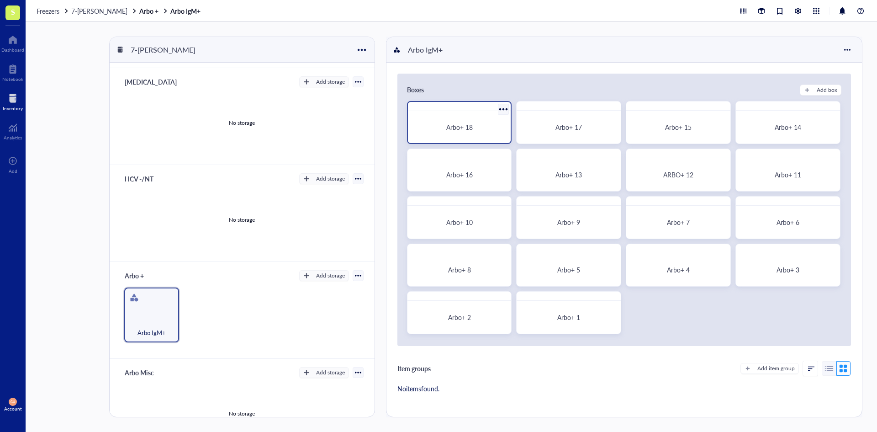
click at [448, 122] on div "Arbo+ 18" at bounding box center [460, 127] width 96 height 25
